Goal: Task Accomplishment & Management: Complete application form

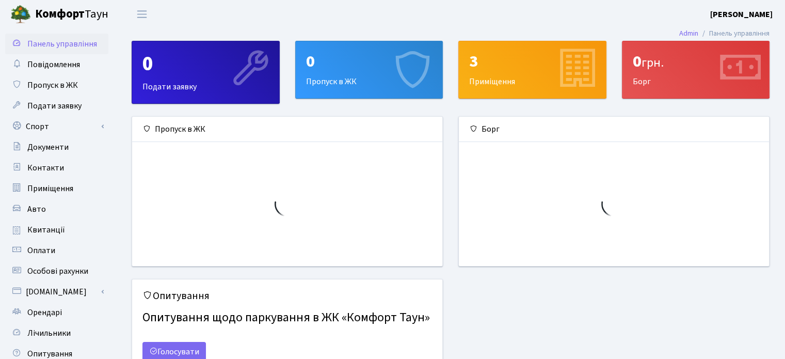
click at [328, 79] on div "0 Пропуск в ЖК" at bounding box center [369, 69] width 147 height 57
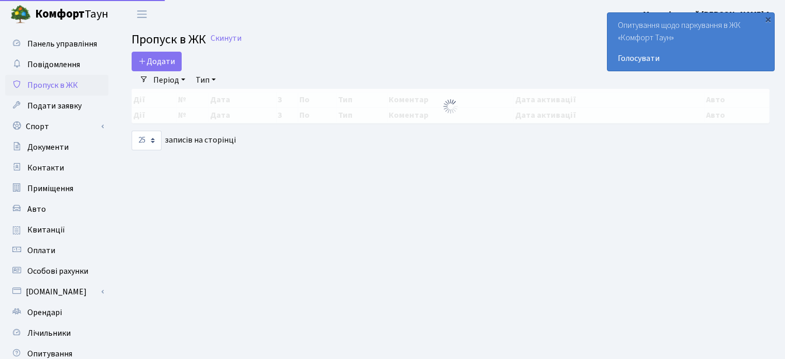
select select "25"
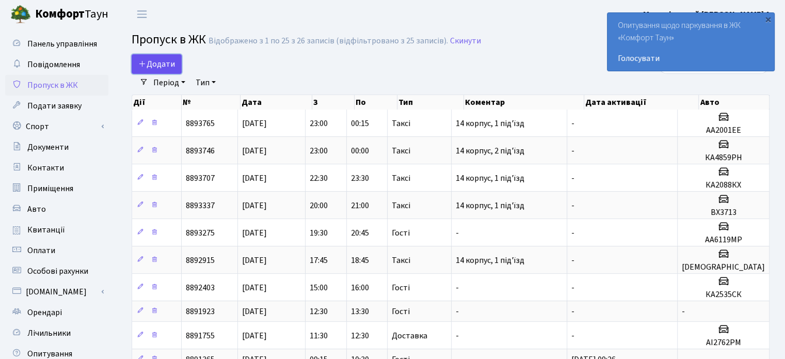
click at [164, 66] on span "Додати" at bounding box center [156, 63] width 37 height 11
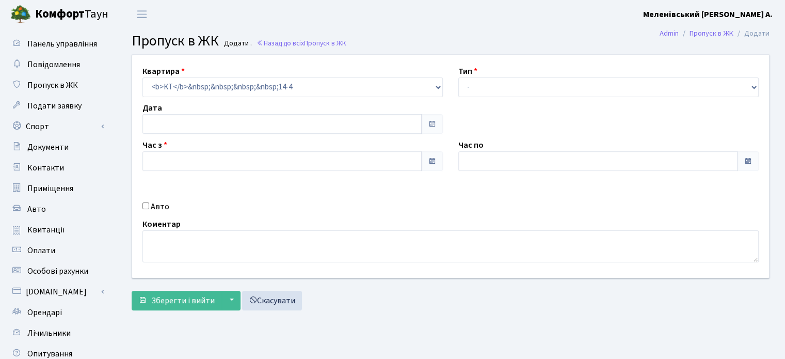
type input "[DATE]"
type input "10:30"
type input "11:45"
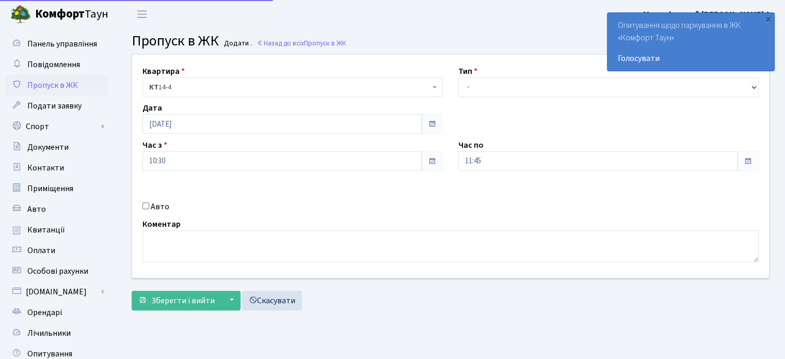
click at [211, 82] on span "КТ 14-4" at bounding box center [289, 87] width 281 height 10
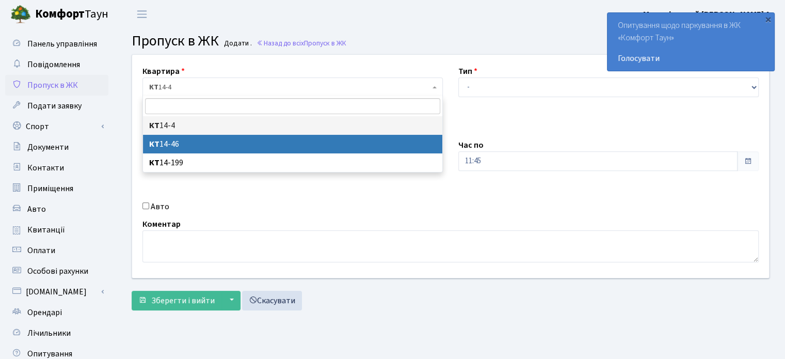
select select "7423"
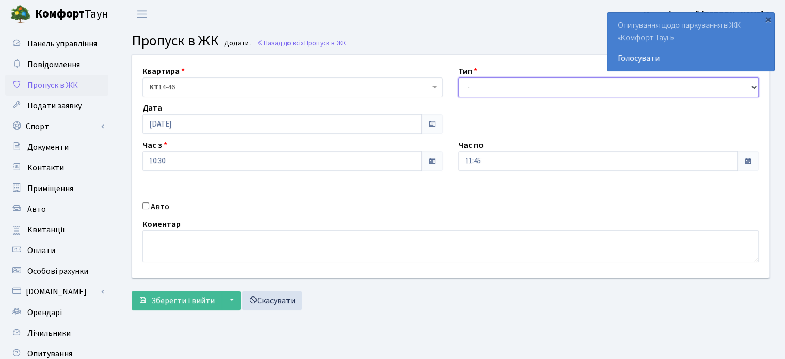
click at [485, 84] on select "- Доставка Таксі Гості Сервіс" at bounding box center [608, 87] width 300 height 20
select select "3"
click at [458, 77] on select "- Доставка Таксі Гості Сервіс" at bounding box center [608, 87] width 300 height 20
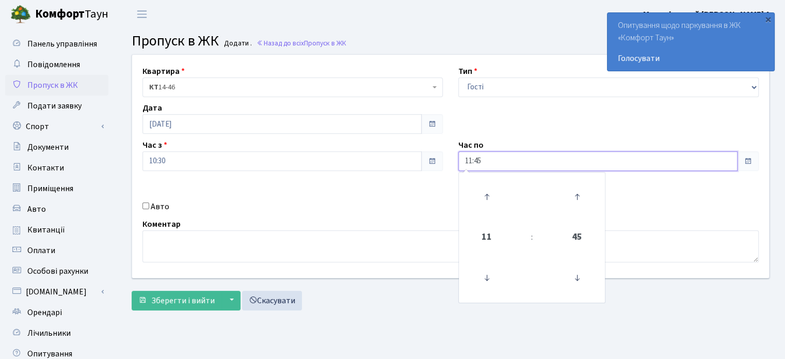
click at [468, 159] on input "11:45" at bounding box center [597, 161] width 279 height 20
type input "23:45"
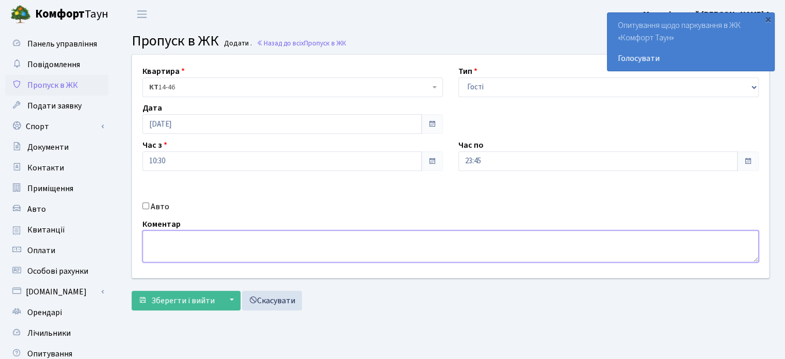
click at [178, 243] on textarea at bounding box center [450, 246] width 616 height 32
click at [200, 239] on textarea "14 корпус, 2 підїзд" at bounding box center [450, 246] width 616 height 32
type textarea "14 корпус, 2 під'їзд"
click at [175, 302] on span "Зберегти і вийти" at bounding box center [182, 300] width 63 height 11
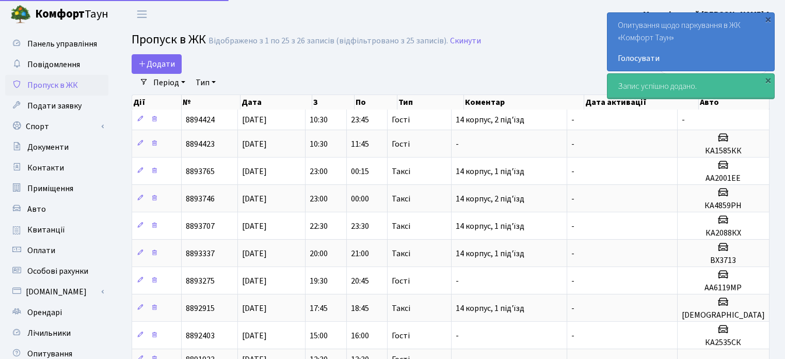
select select "25"
